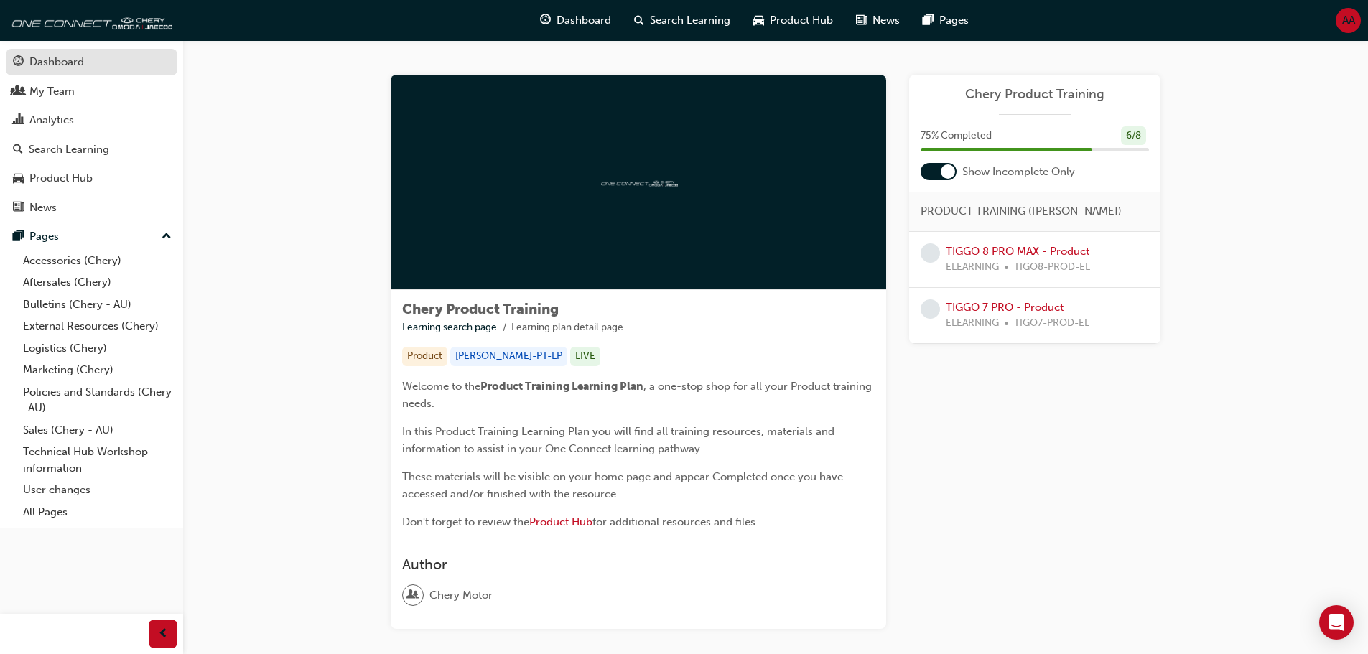
click at [42, 58] on div "Dashboard" at bounding box center [56, 62] width 55 height 17
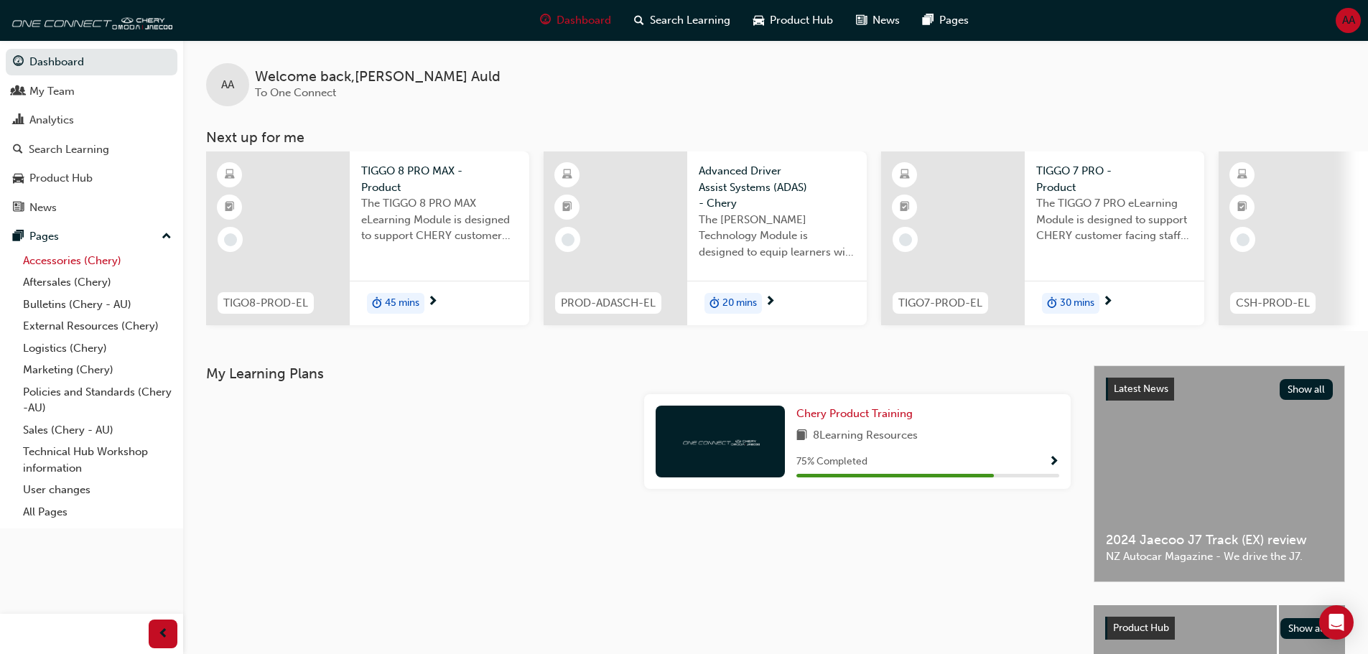
click at [58, 256] on link "Accessories (Chery)" at bounding box center [97, 261] width 160 height 22
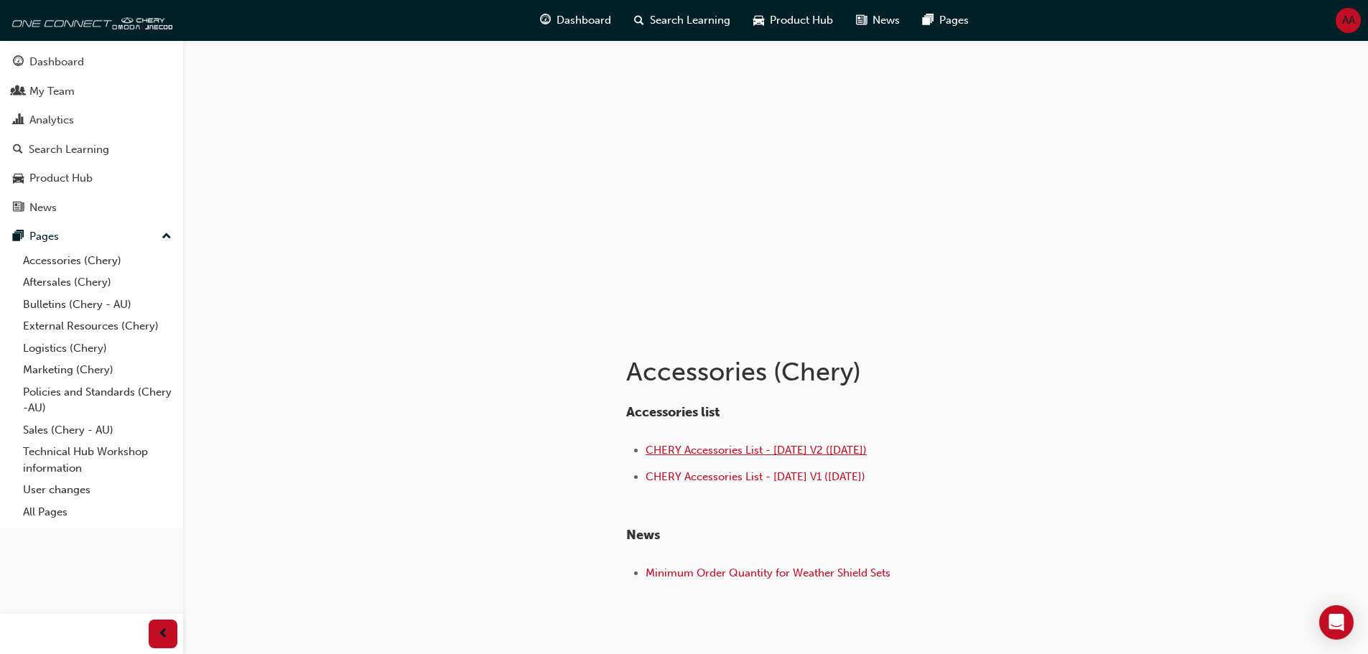
click at [731, 450] on span "CHERY Accessories List - [DATE] V2 ([DATE])" at bounding box center [756, 450] width 221 height 13
click at [55, 62] on div "Dashboard" at bounding box center [56, 62] width 55 height 17
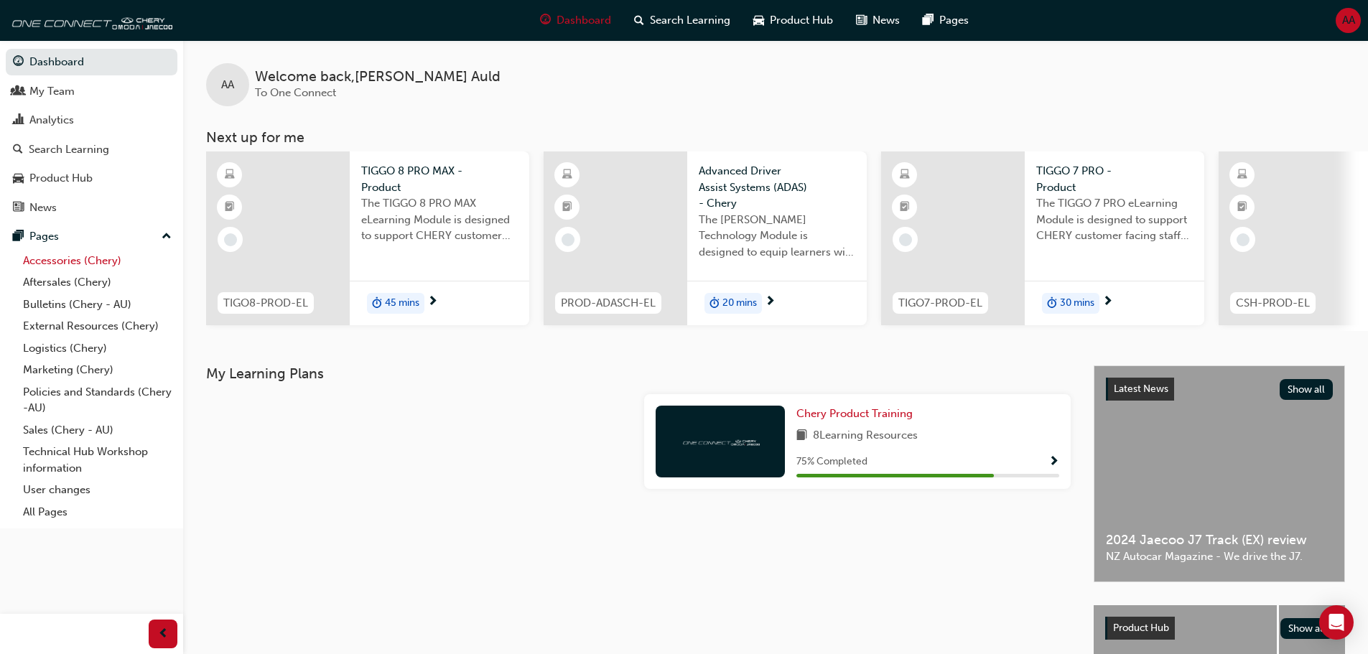
click at [62, 268] on link "Accessories (Chery)" at bounding box center [97, 261] width 160 height 22
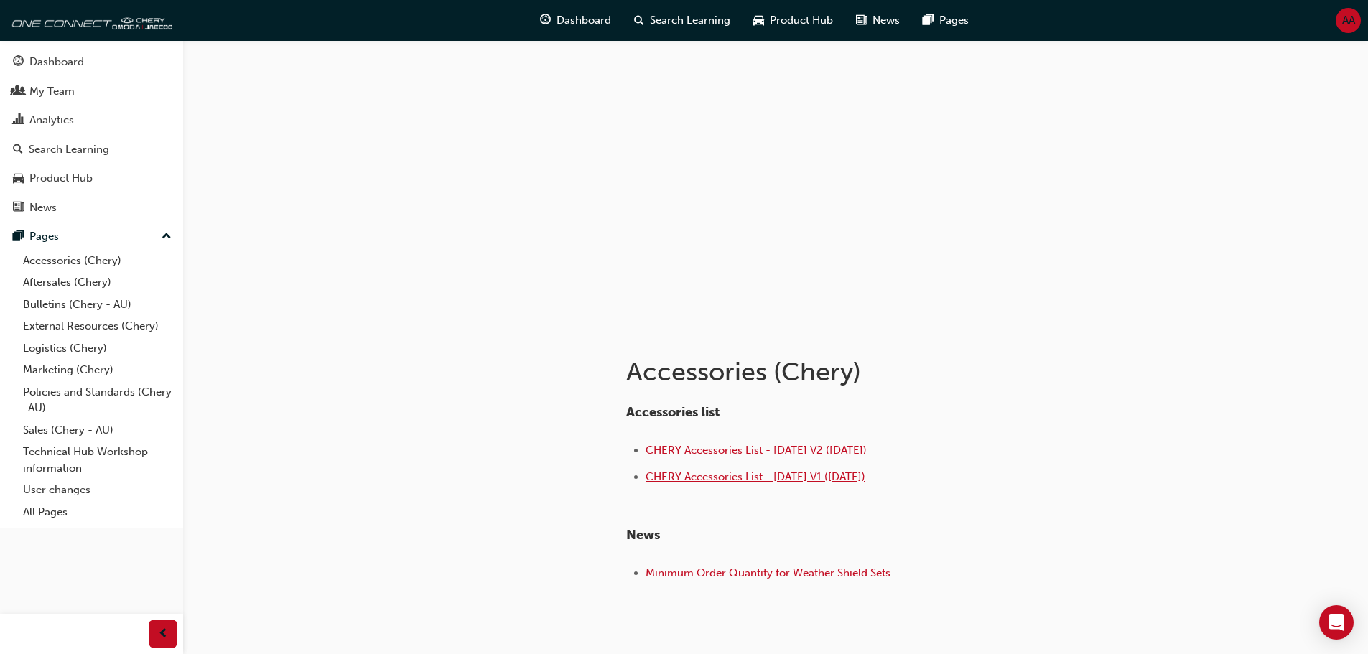
click at [748, 475] on span "CHERY Accessories List - [DATE] V1 ([DATE])" at bounding box center [756, 476] width 220 height 13
drag, startPoint x: 73, startPoint y: 58, endPoint x: 98, endPoint y: 62, distance: 25.4
click at [73, 59] on div "Dashboard" at bounding box center [56, 62] width 55 height 17
